Goal: Transaction & Acquisition: Subscribe to service/newsletter

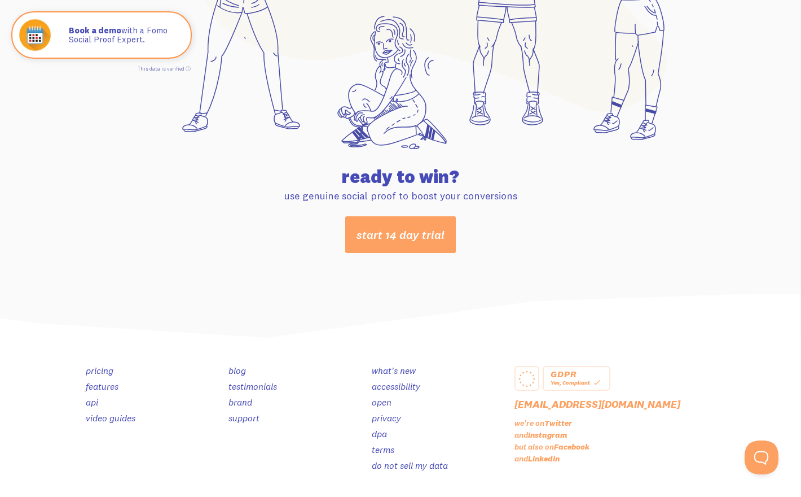
scroll to position [5937, 0]
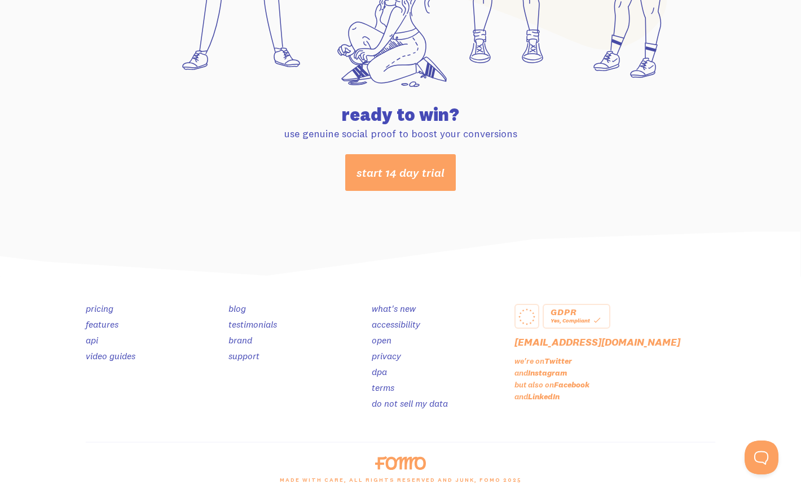
click at [99, 310] on link "pricing" at bounding box center [100, 307] width 28 height 11
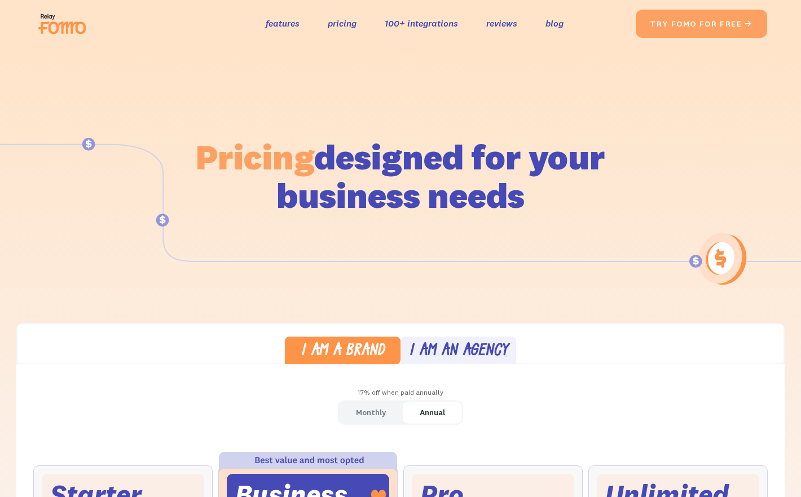
scroll to position [268, 0]
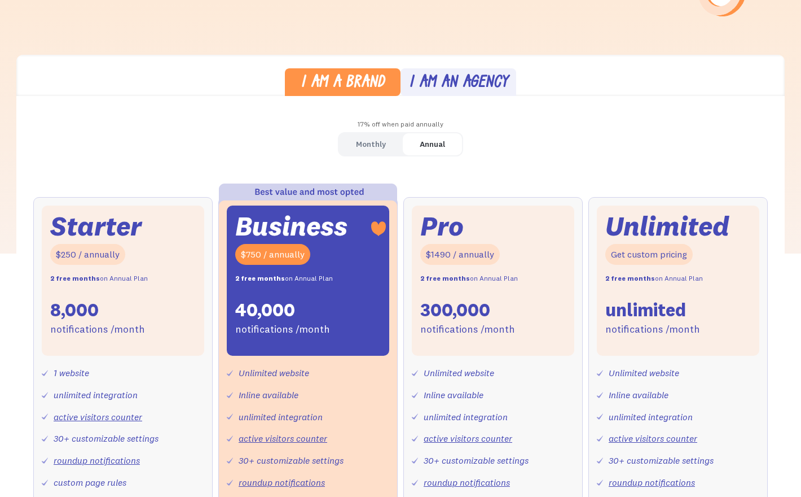
click at [164, 250] on div "Starter $250 / annually 2 free months on Annual Plan 8,000 notifications /month" at bounding box center [123, 280] width 163 height 150
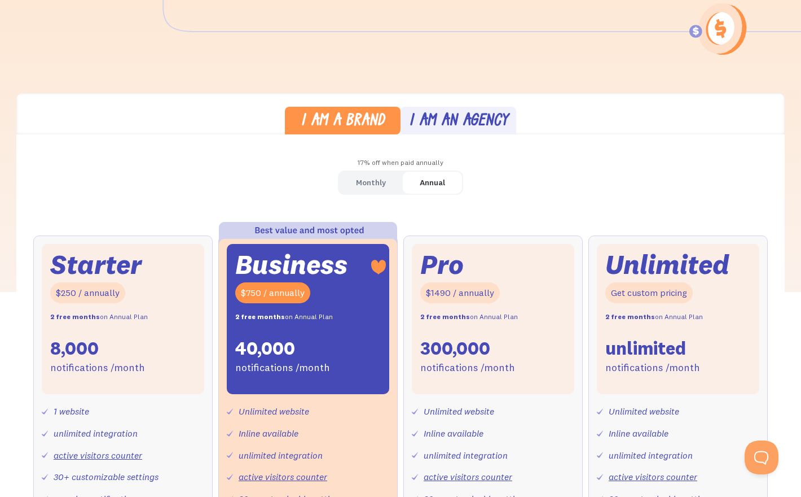
scroll to position [269, 0]
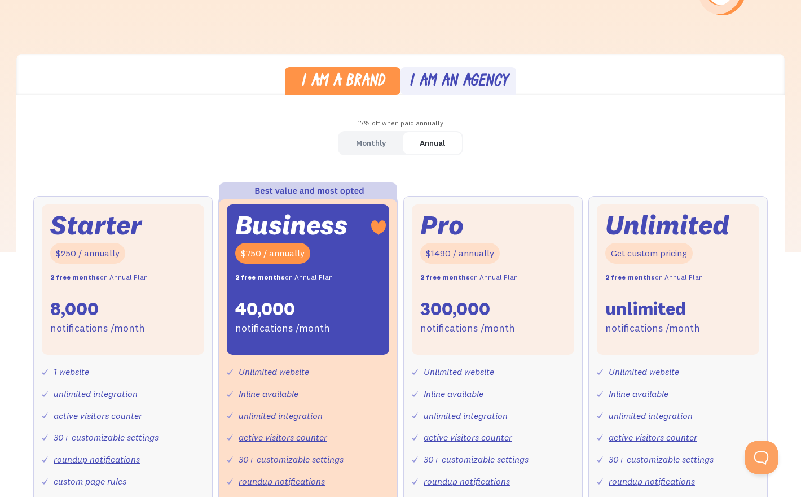
click at [357, 146] on div "Monthly" at bounding box center [371, 143] width 30 height 16
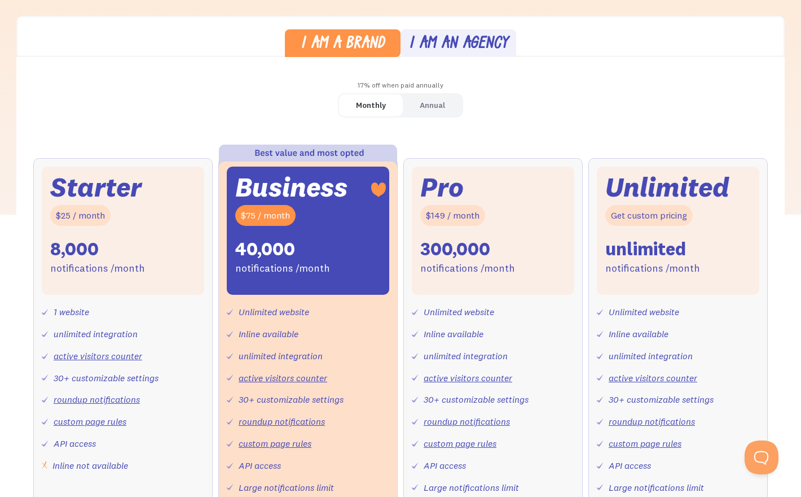
scroll to position [308, 0]
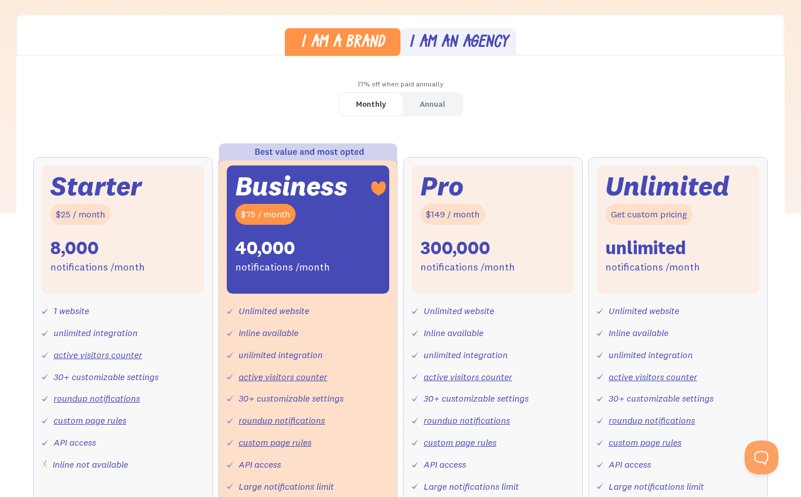
click at [428, 115] on link "Annual" at bounding box center [432, 104] width 59 height 22
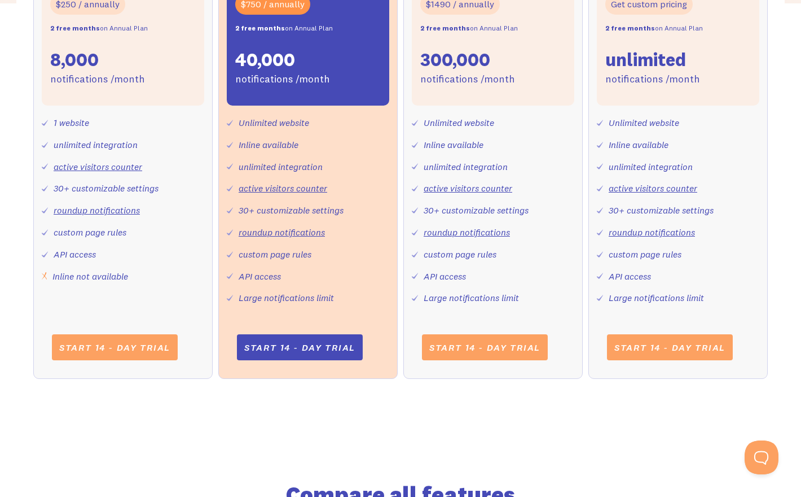
scroll to position [266, 0]
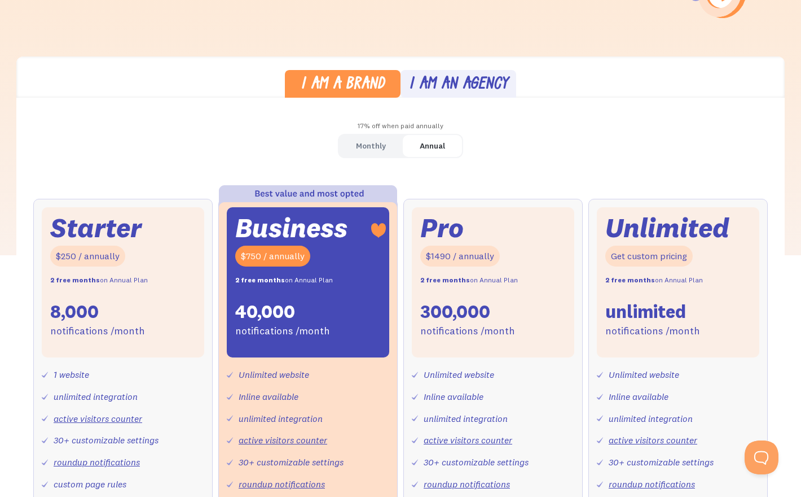
click at [376, 153] on div "Monthly" at bounding box center [371, 146] width 30 height 16
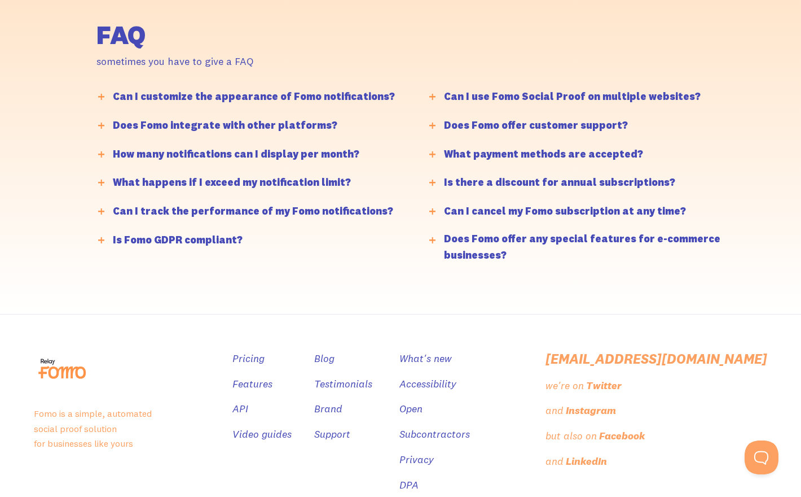
scroll to position [2718, 0]
